Goal: Find specific page/section: Find specific page/section

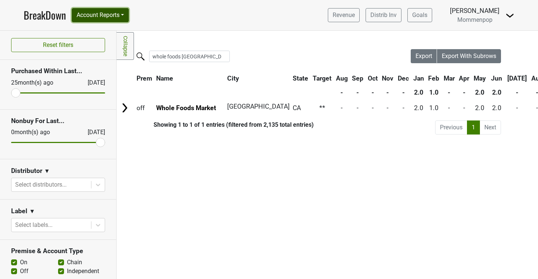
click at [125, 17] on button "Account Reports" at bounding box center [100, 15] width 57 height 14
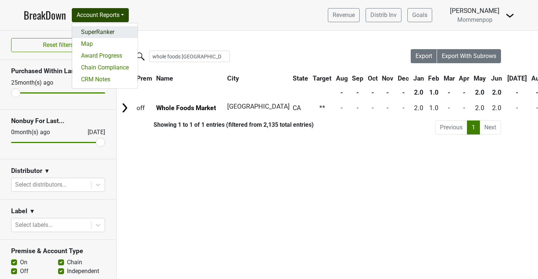
click at [104, 34] on link "SuperRanker" at bounding box center [104, 32] width 65 height 12
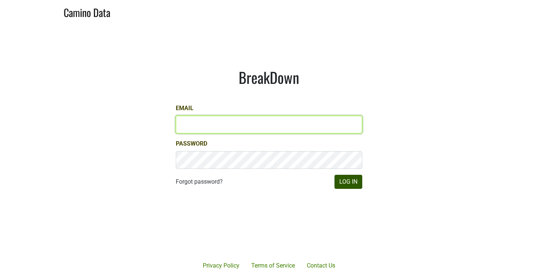
type input "[EMAIL_ADDRESS][DOMAIN_NAME]"
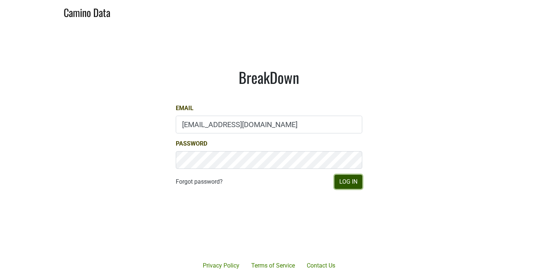
click at [355, 183] on button "Log In" at bounding box center [348, 182] width 28 height 14
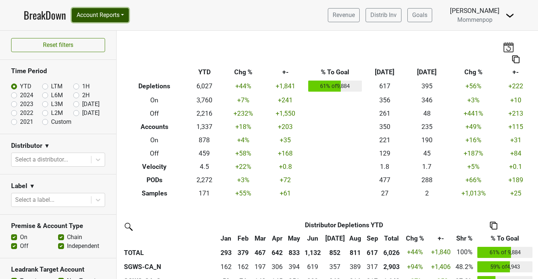
click at [119, 16] on button "Account Reports" at bounding box center [100, 15] width 57 height 14
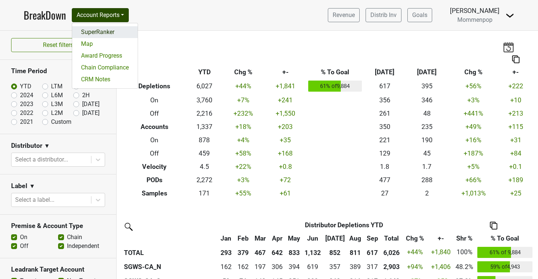
click at [113, 34] on link "SuperRanker" at bounding box center [104, 32] width 65 height 12
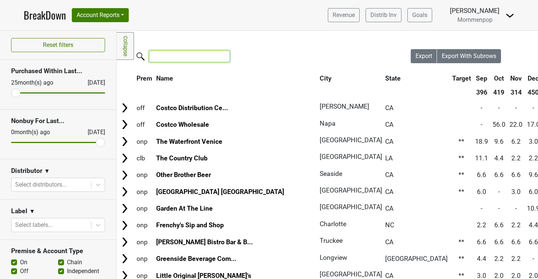
click at [165, 55] on input "search" at bounding box center [189, 56] width 81 height 11
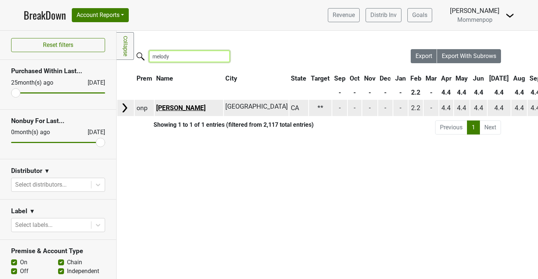
type input "melody"
click at [189, 107] on link "[PERSON_NAME]" at bounding box center [181, 107] width 50 height 7
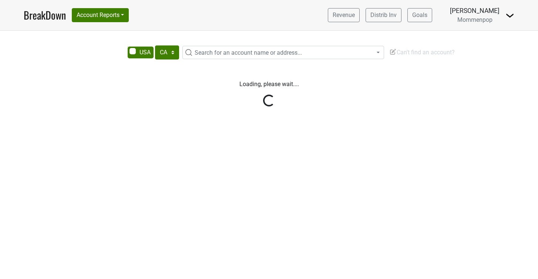
select select "CA"
